Goal: Transaction & Acquisition: Purchase product/service

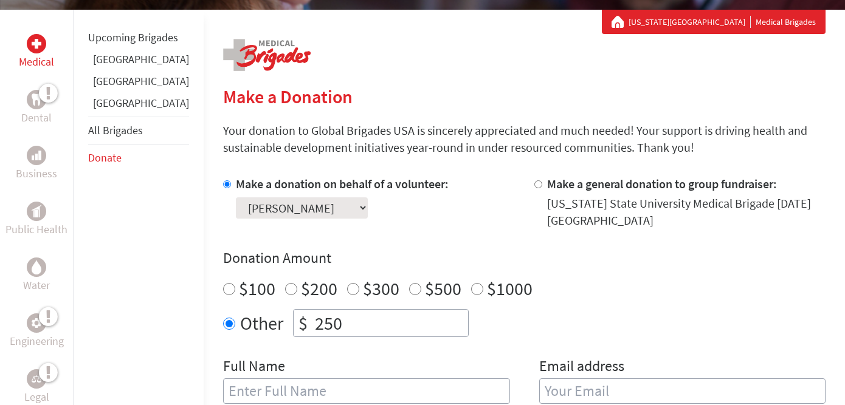
scroll to position [219, 0]
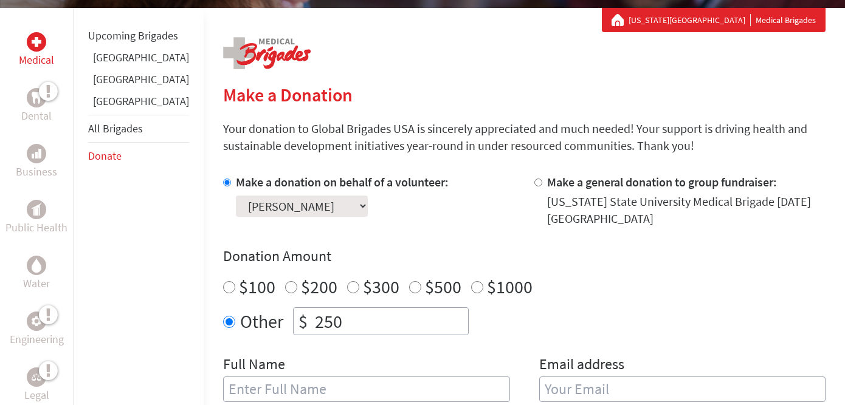
click at [338, 208] on select "Select a volunteer... Cade [PERSON_NAME] [PERSON_NAME] [PERSON_NAME] [PERSON_NA…" at bounding box center [302, 206] width 132 height 21
click at [236, 196] on select "Select a volunteer... Cade [PERSON_NAME] [PERSON_NAME] [PERSON_NAME] [PERSON_NA…" at bounding box center [302, 206] width 132 height 21
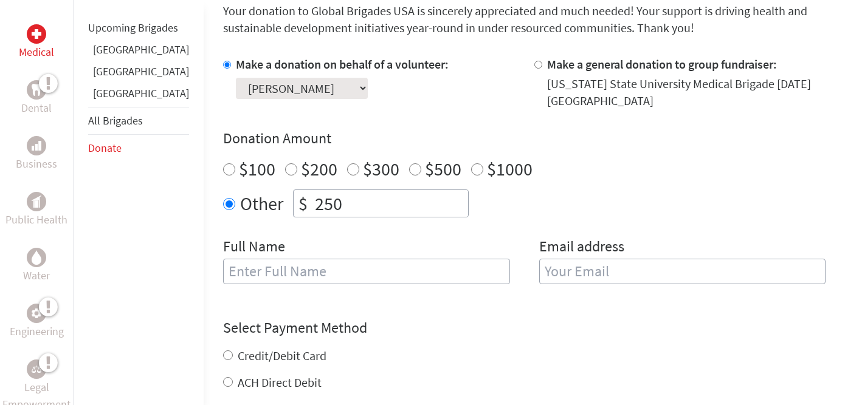
scroll to position [344, 0]
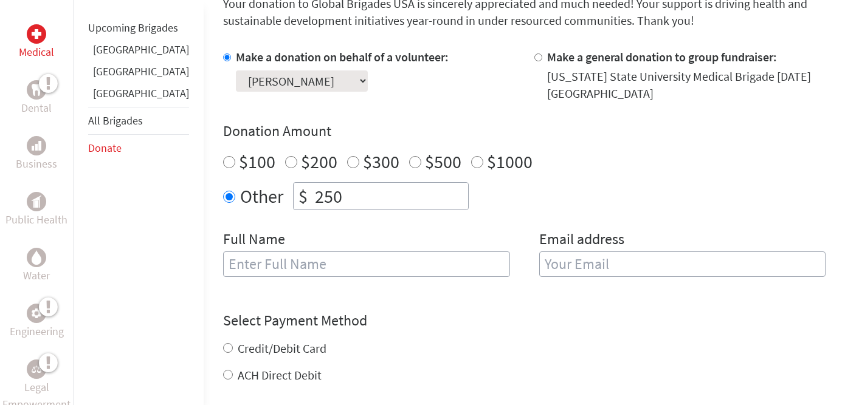
click at [304, 272] on input "text" at bounding box center [366, 265] width 287 height 26
type input "[PERSON_NAME]"
type input "[EMAIL_ADDRESS][DOMAIN_NAME]"
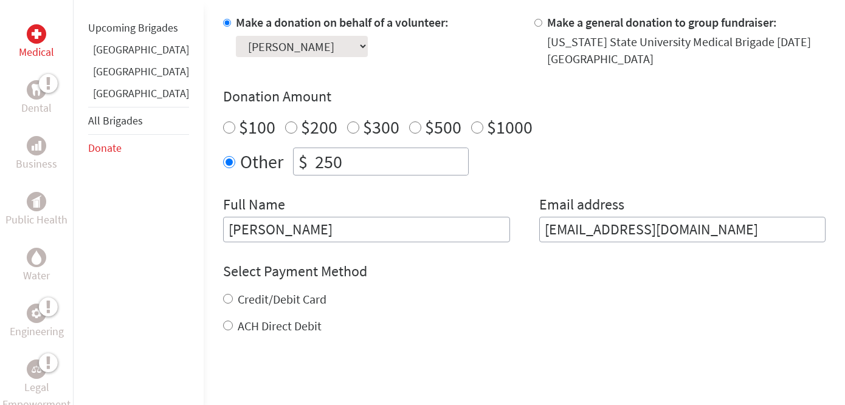
scroll to position [393, 0]
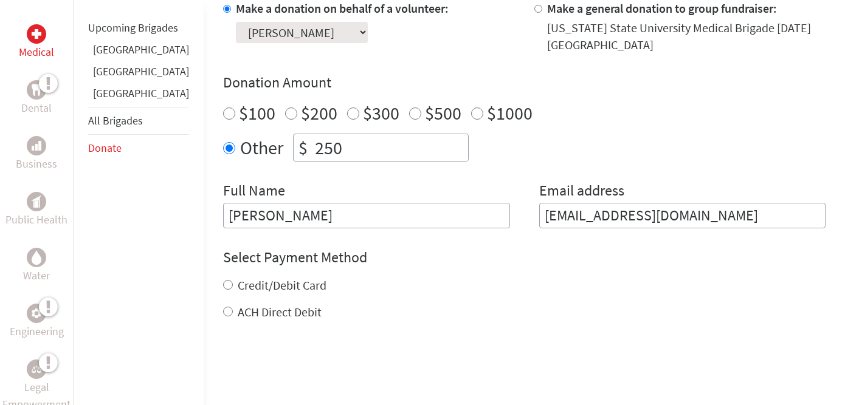
click at [249, 310] on label "ACH Direct Debit" at bounding box center [280, 311] width 84 height 15
click at [233, 310] on input "ACH Direct Debit" at bounding box center [228, 312] width 10 height 10
radio input "true"
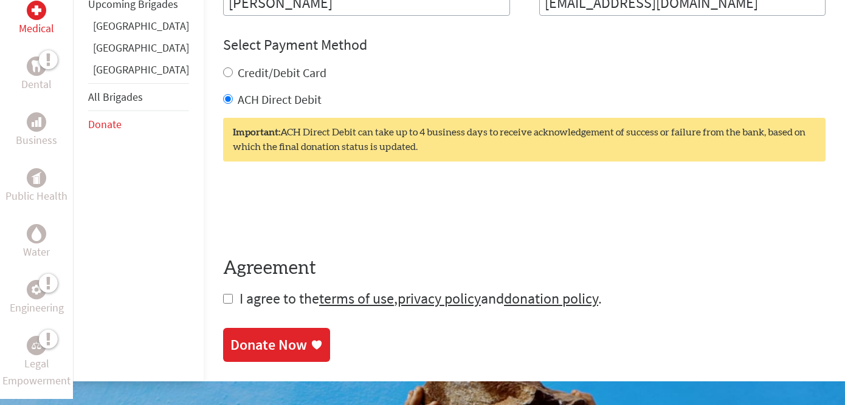
scroll to position [610, 0]
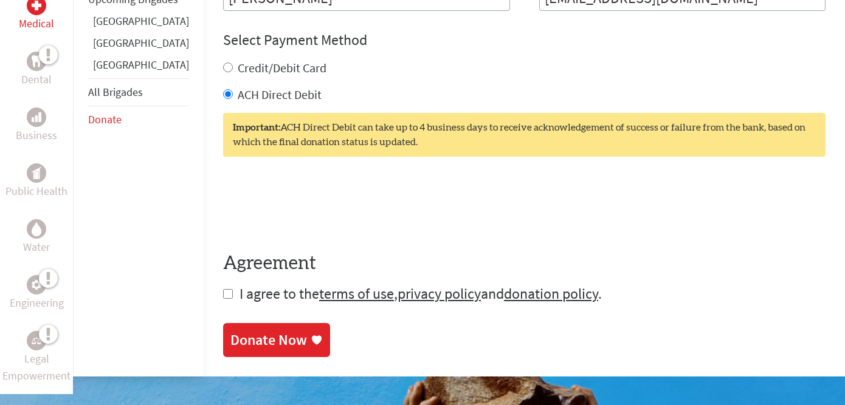
click at [223, 292] on form "Make a donation on behalf of a volunteer: Select a volunteer... Cade [PERSON_NA…" at bounding box center [524, 42] width 602 height 521
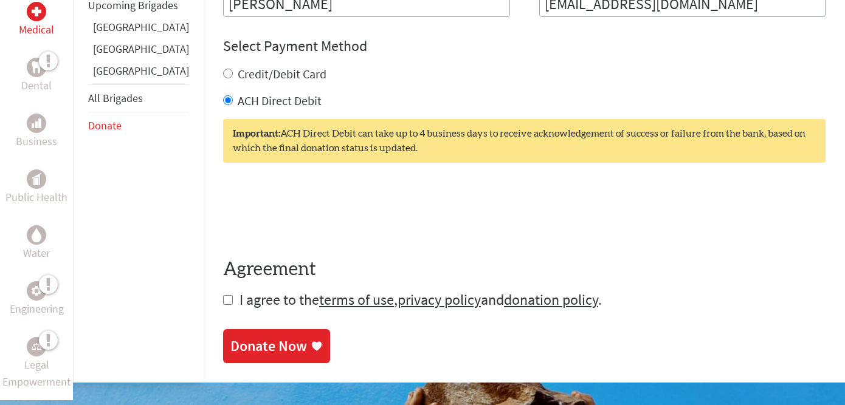
scroll to position [603, 0]
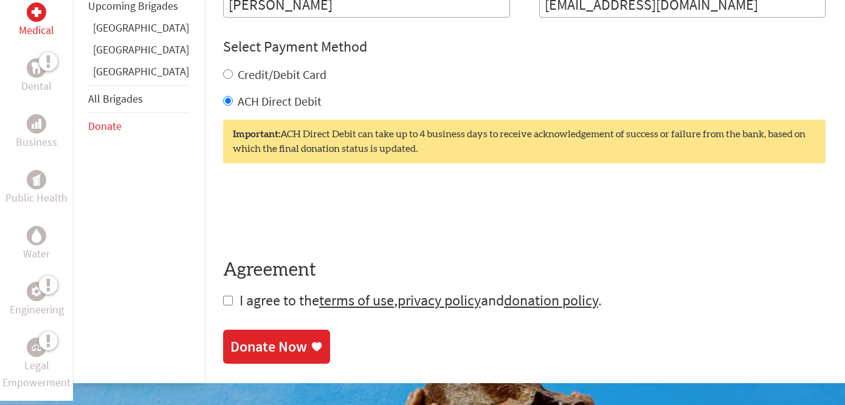
click at [223, 301] on form "Make a donation on behalf of a volunteer: Select a volunteer... Cade [PERSON_NA…" at bounding box center [524, 49] width 602 height 521
click at [241, 76] on label "Credit/Debit Card" at bounding box center [282, 74] width 89 height 15
click at [233, 76] on input "Credit/Debit Card" at bounding box center [228, 74] width 10 height 10
radio input "true"
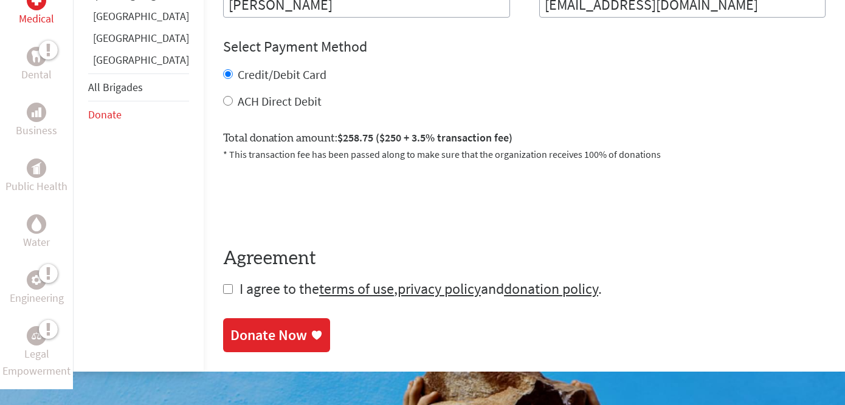
click at [238, 100] on label "ACH Direct Debit" at bounding box center [280, 101] width 84 height 15
click at [231, 100] on input "ACH Direct Debit" at bounding box center [228, 101] width 10 height 10
radio input "true"
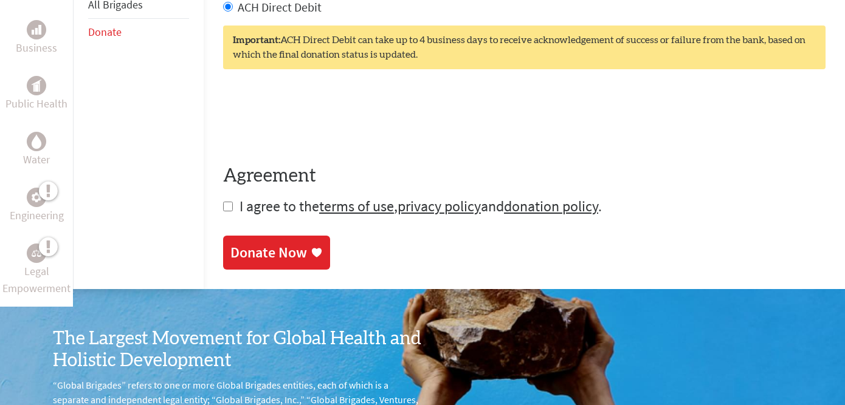
scroll to position [699, 0]
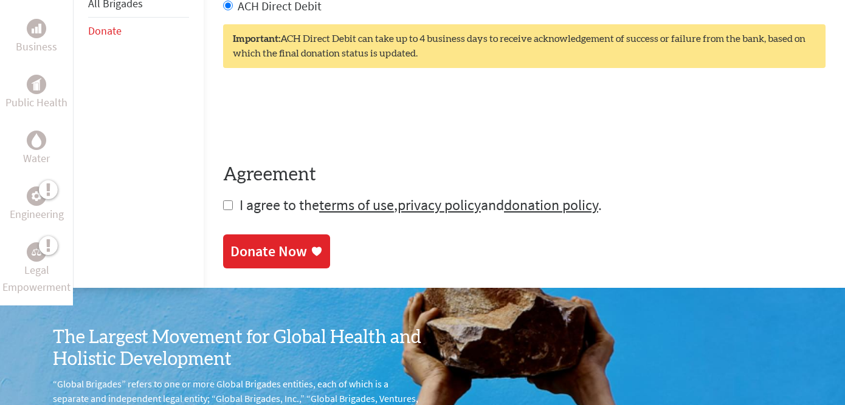
click at [223, 208] on input "checkbox" at bounding box center [228, 206] width 10 height 10
checkbox input "true"
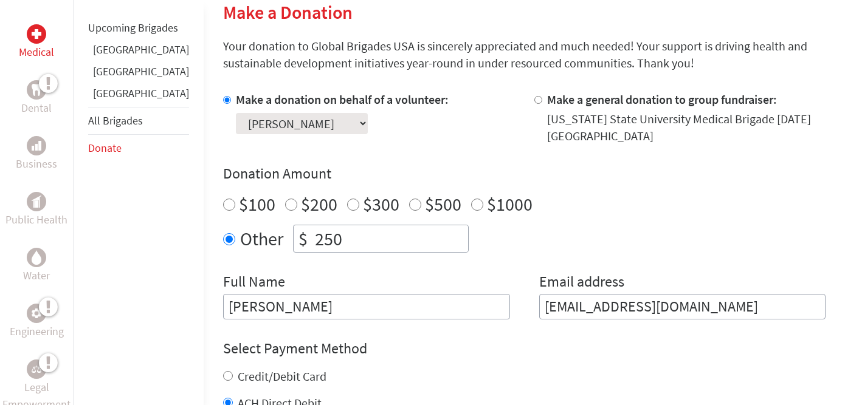
scroll to position [299, 0]
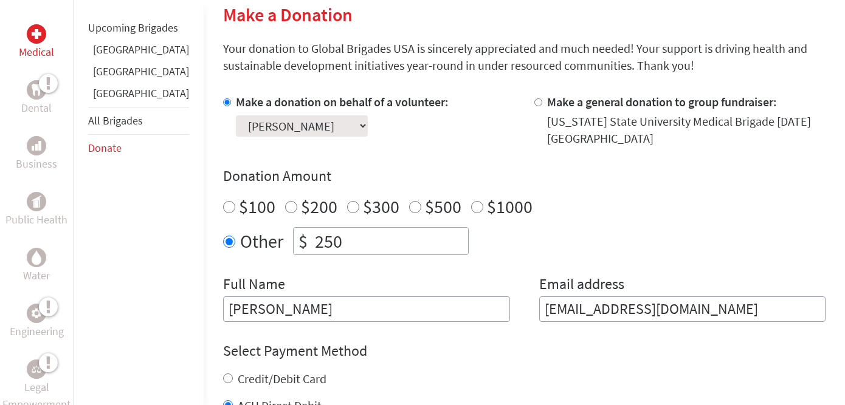
click at [300, 125] on select "Select a volunteer... Cade [PERSON_NAME] [PERSON_NAME] [PERSON_NAME] [PERSON_NA…" at bounding box center [302, 125] width 132 height 21
click at [236, 115] on select "Select a volunteer... Cade [PERSON_NAME] [PERSON_NAME] [PERSON_NAME] [PERSON_NA…" at bounding box center [302, 125] width 132 height 21
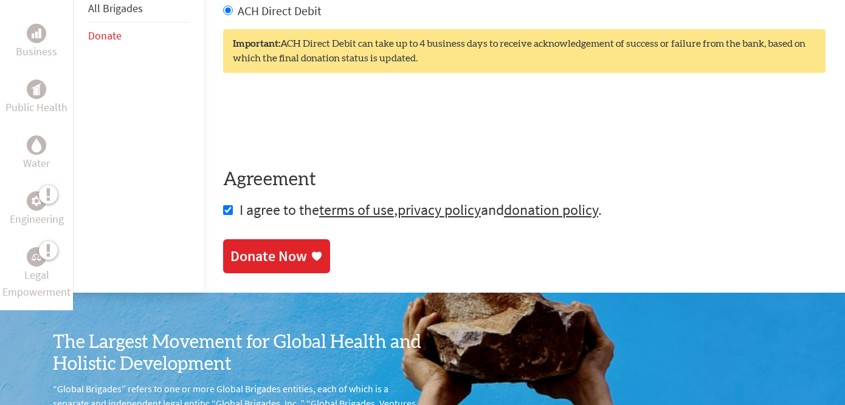
scroll to position [692, 0]
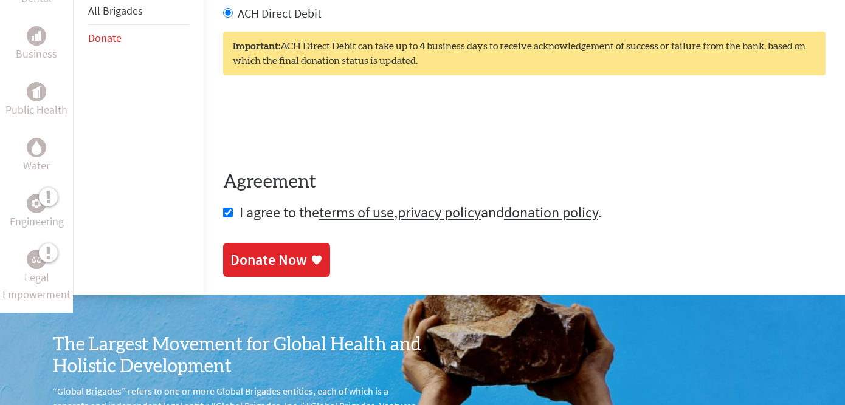
click at [311, 256] on icon at bounding box center [317, 260] width 12 height 12
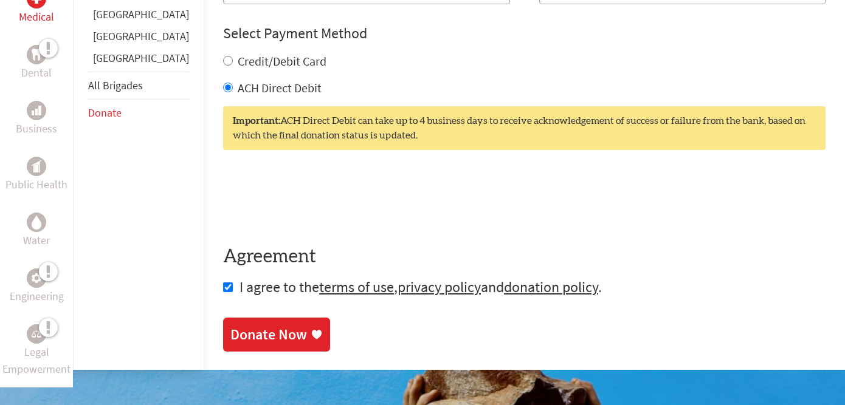
scroll to position [624, 0]
